Goal: Task Accomplishment & Management: Manage account settings

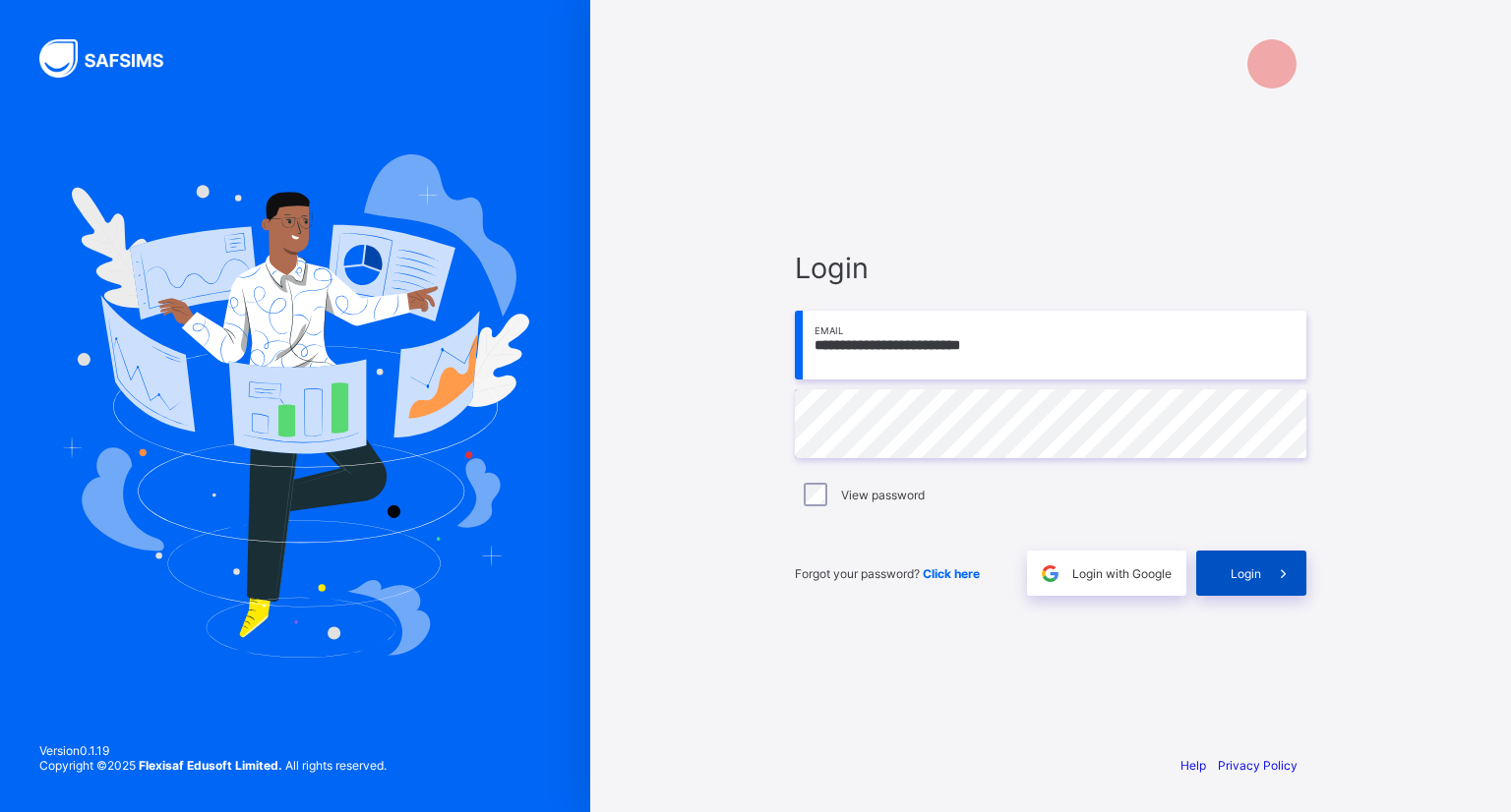
click at [1237, 571] on span "Login" at bounding box center [1246, 574] width 31 height 15
